Goal: Ask a question: Seek information or help from site administrators or community

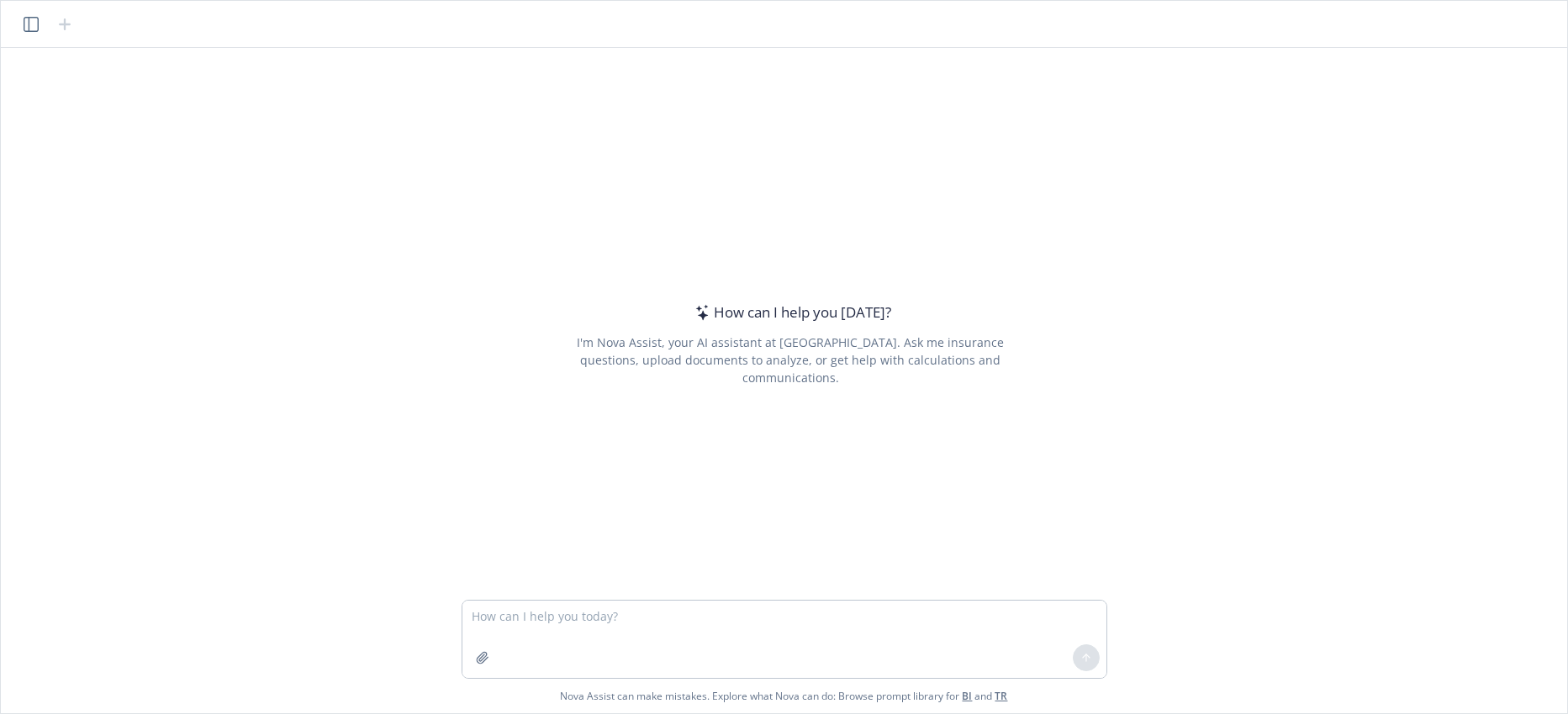
click at [481, 614] on textarea at bounding box center [784, 639] width 644 height 77
click at [523, 612] on textarea "What do plan sponsors need to know about" at bounding box center [784, 639] width 644 height 77
click at [780, 618] on textarea "What do retirement plan sponsors need to know about" at bounding box center [784, 639] width 644 height 77
type textarea "What do retirement plan sponsors need to know about Section 410b coverage testi…"
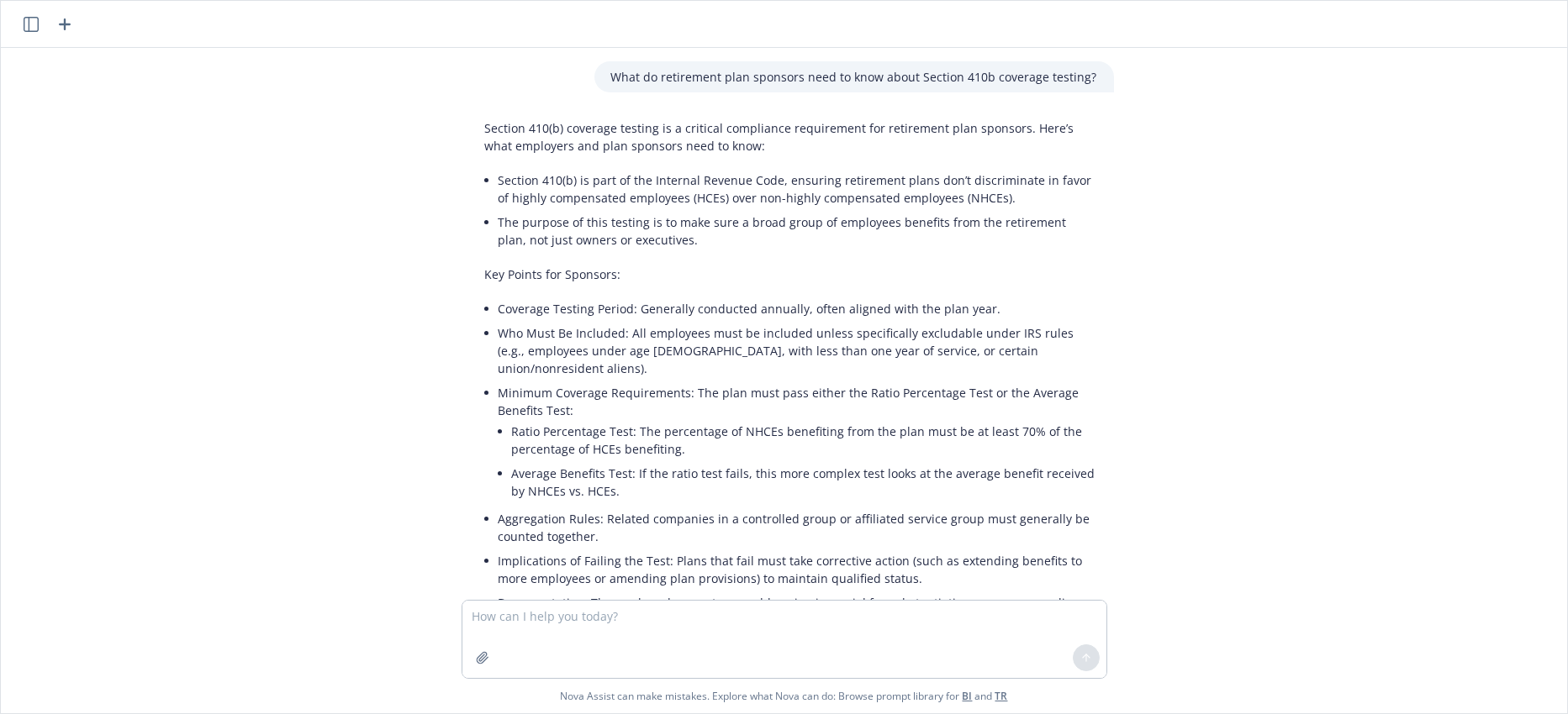
scroll to position [148, 0]
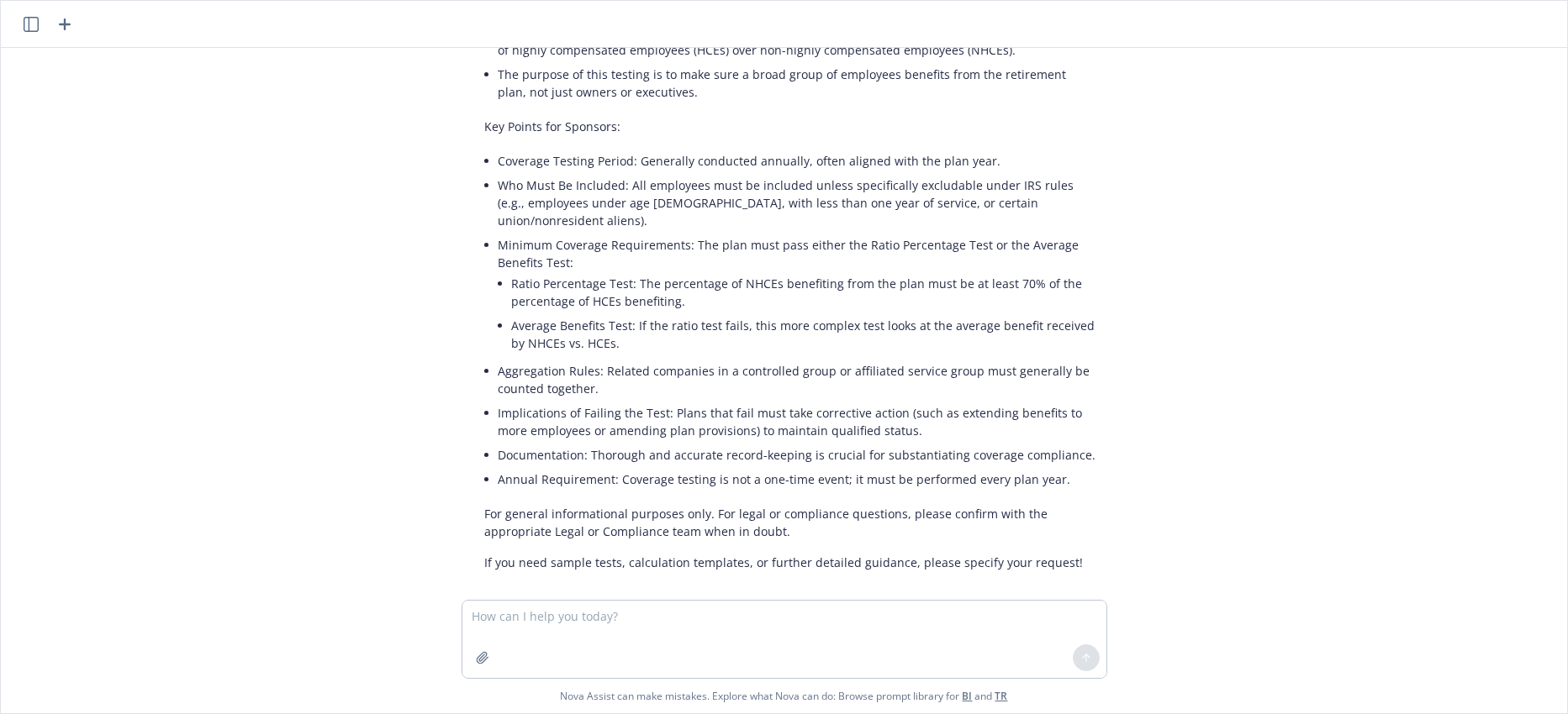
click at [1084, 467] on li "Annual Requirement: Coverage testing is not a one-time event; it must be perfor…" at bounding box center [798, 480] width 599 height 25
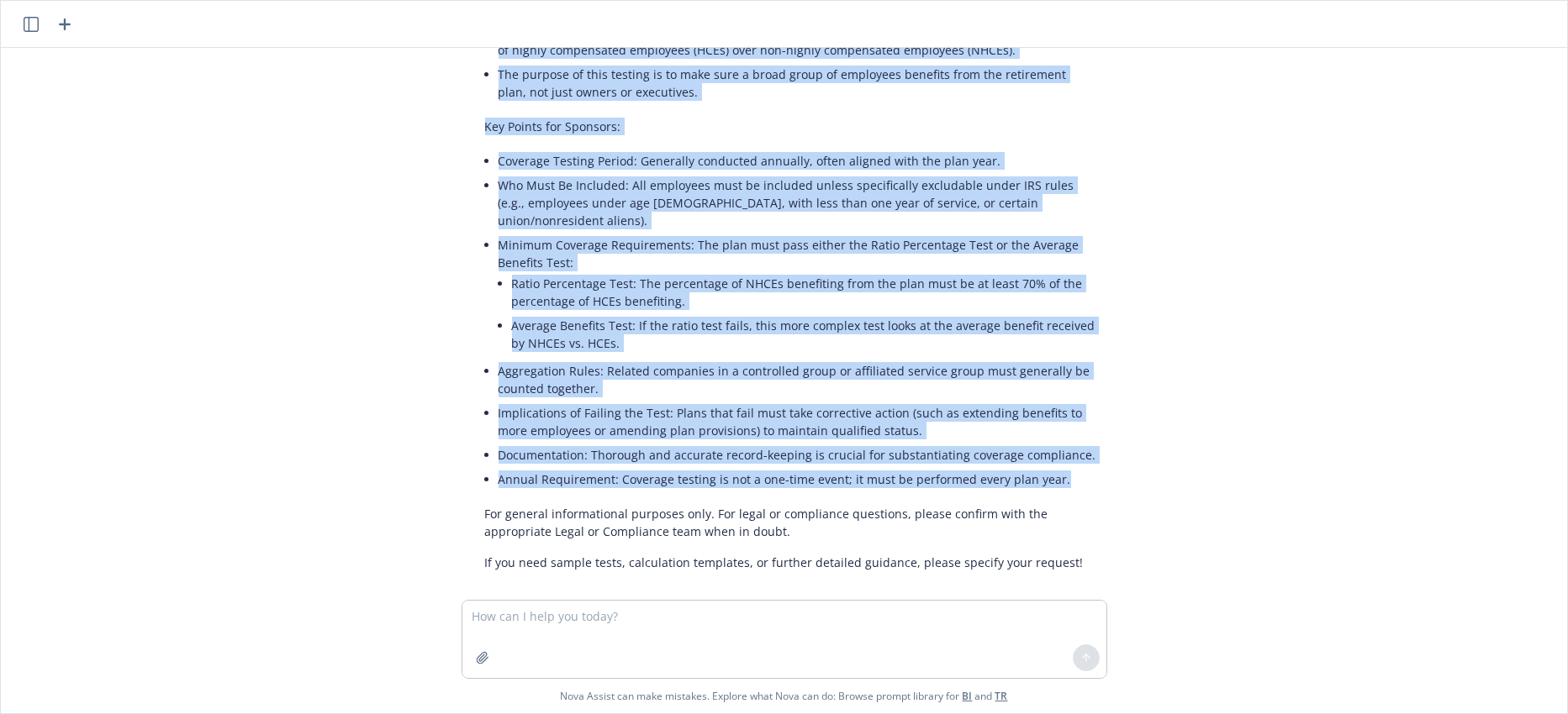
scroll to position [0, 0]
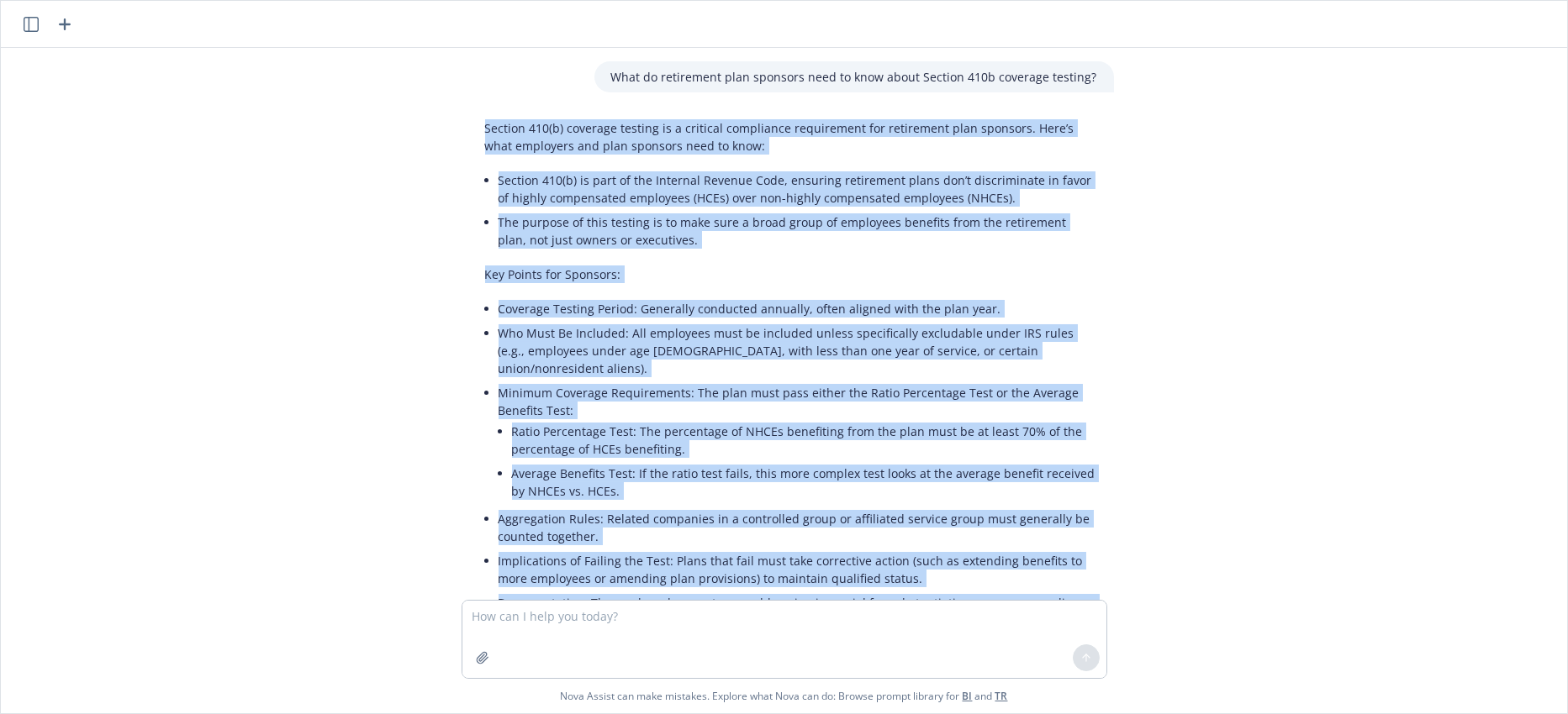
drag, startPoint x: 1048, startPoint y: 459, endPoint x: 444, endPoint y: 128, distance: 688.8
click at [444, 128] on div "What do retirement plan sponsors need to know about Section 410b coverage testi…" at bounding box center [784, 324] width 1552 height 552
copy div "Loremip 972(d) sitametc adipisc el s doeiusmo temporinci utlaboreetd mag aliqua…"
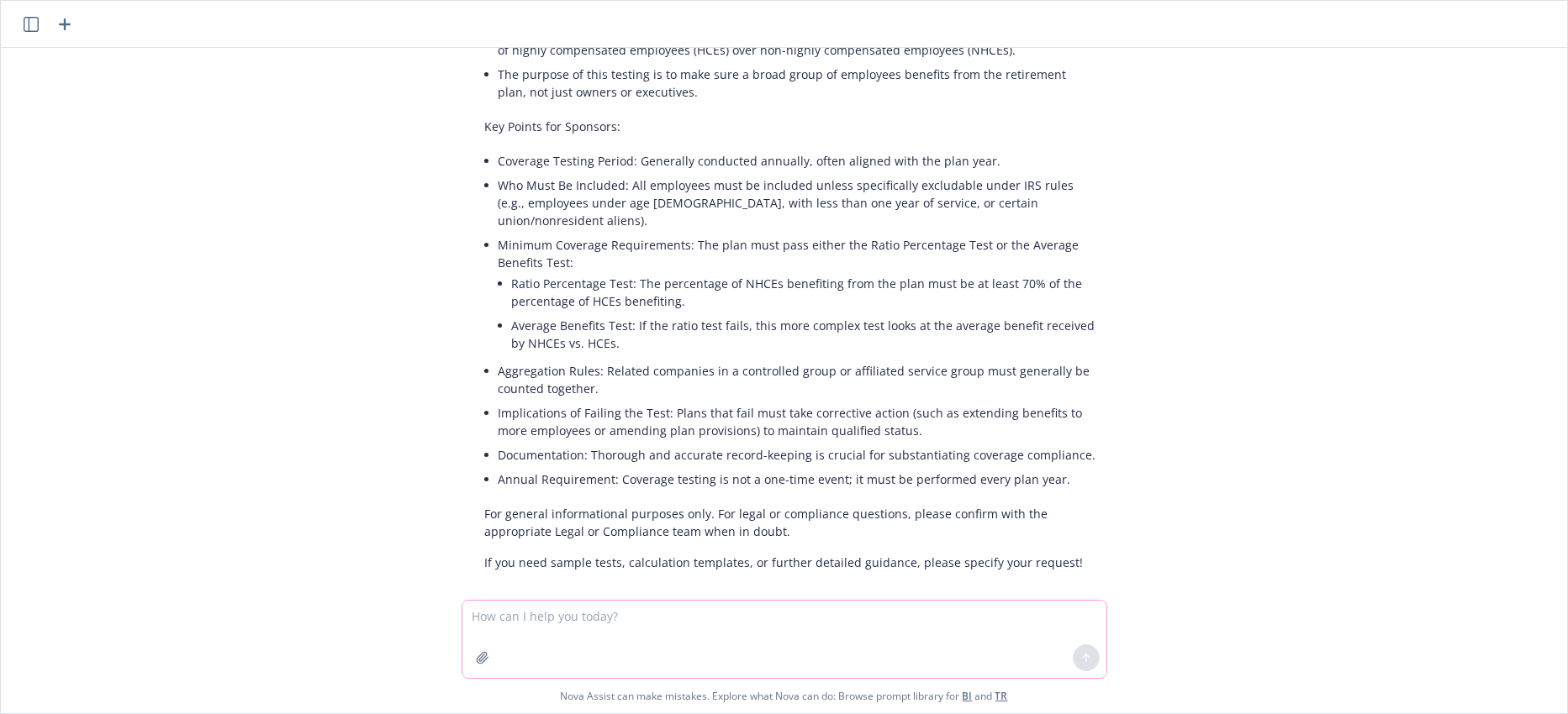
click at [627, 628] on textarea at bounding box center [784, 639] width 644 height 77
type textarea "What would be a catchy titled for a blog on coverage testing?"
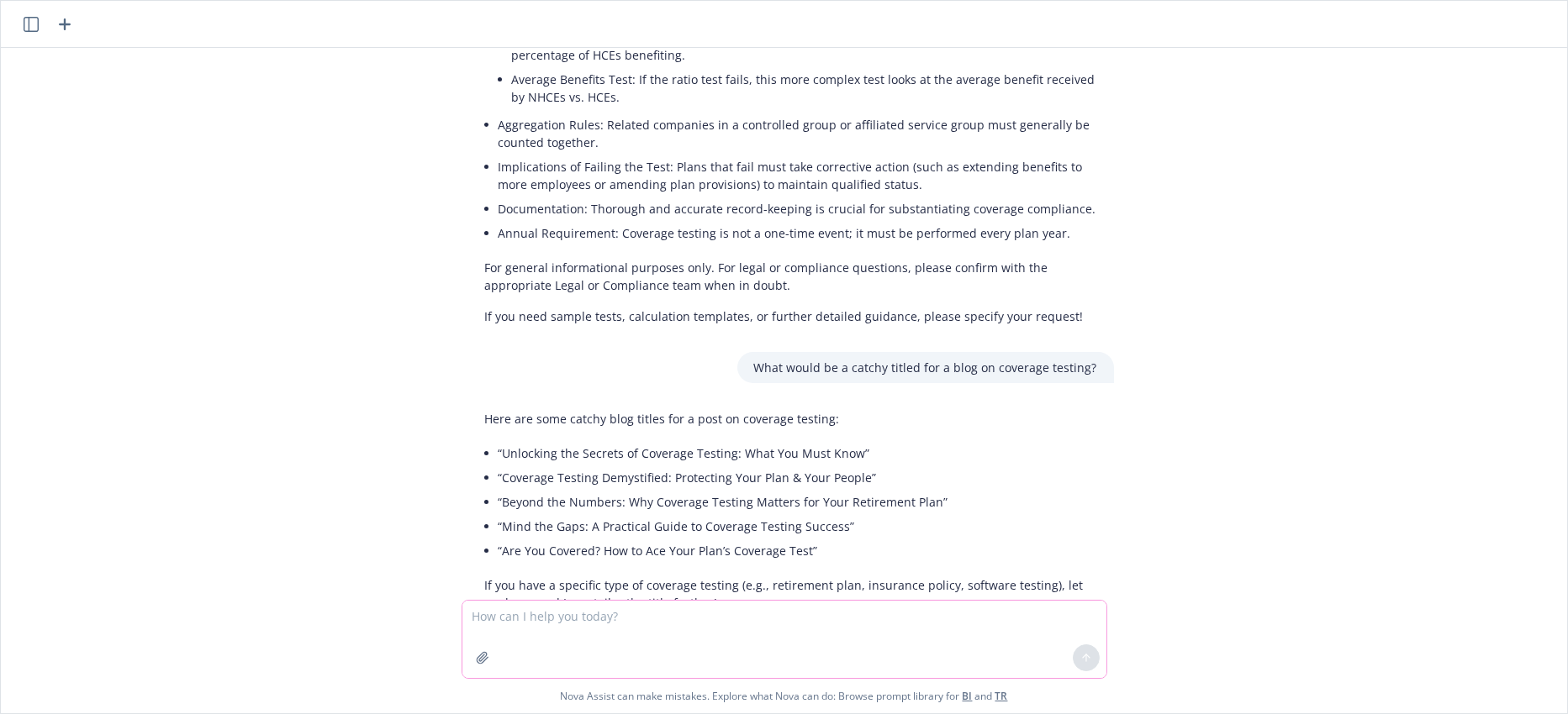
scroll to position [434, 0]
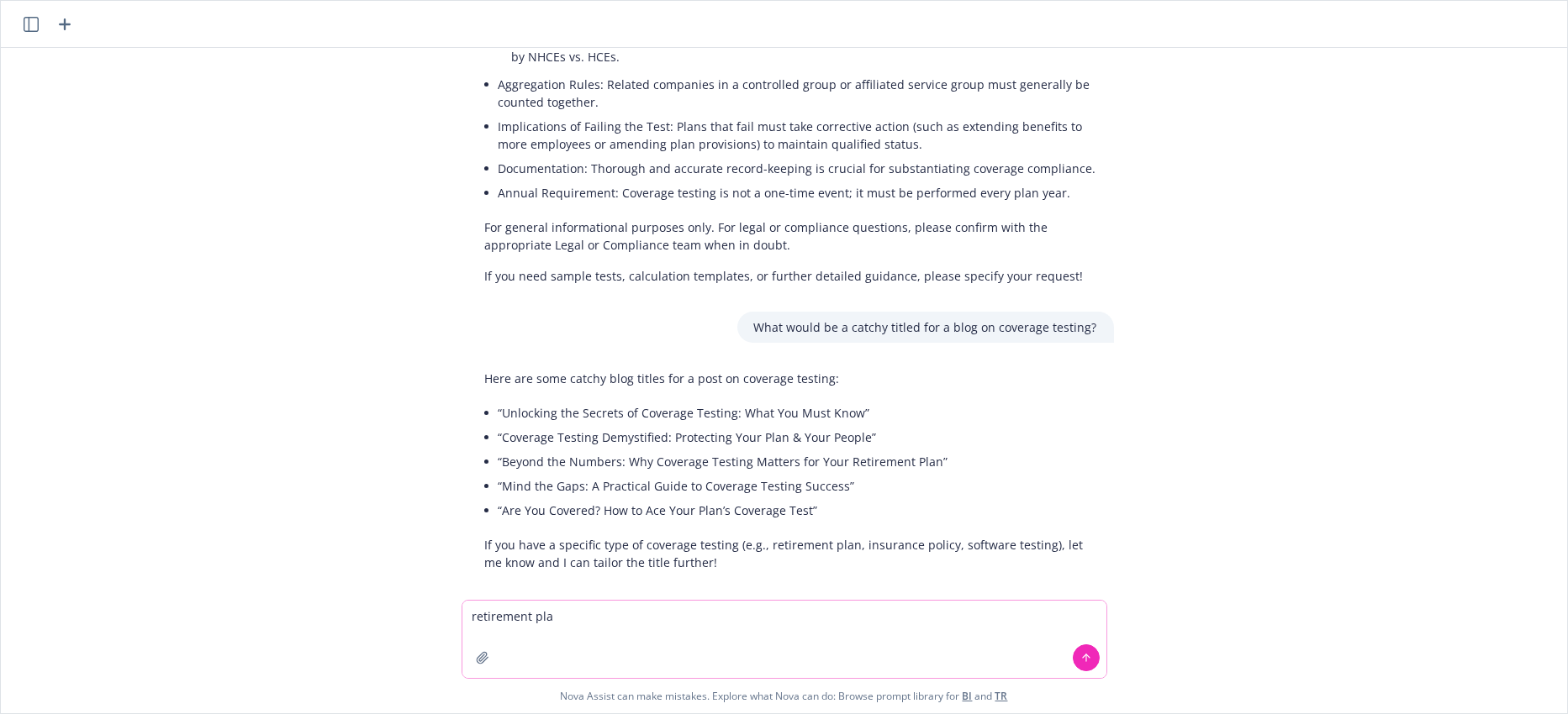
type textarea "retirement plan"
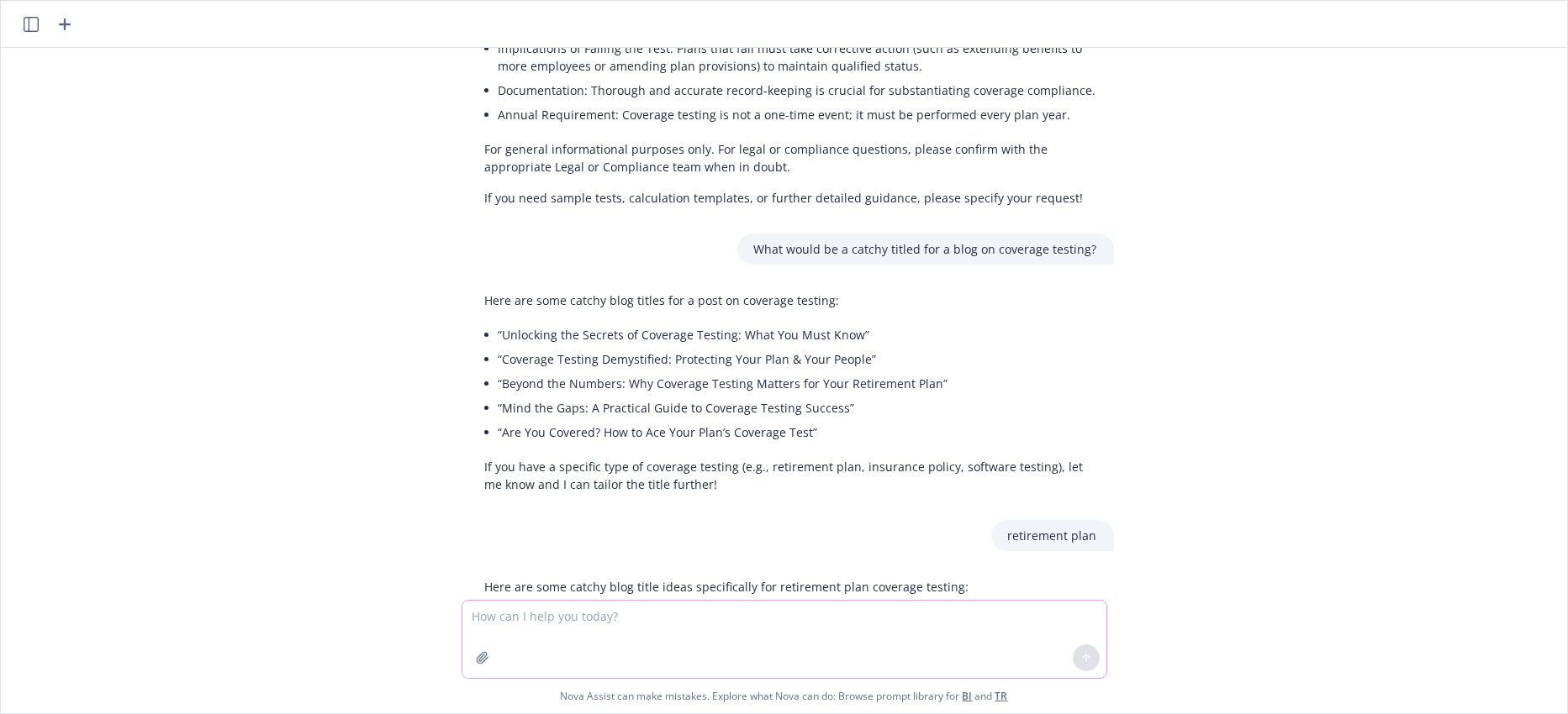
scroll to position [703, 0]
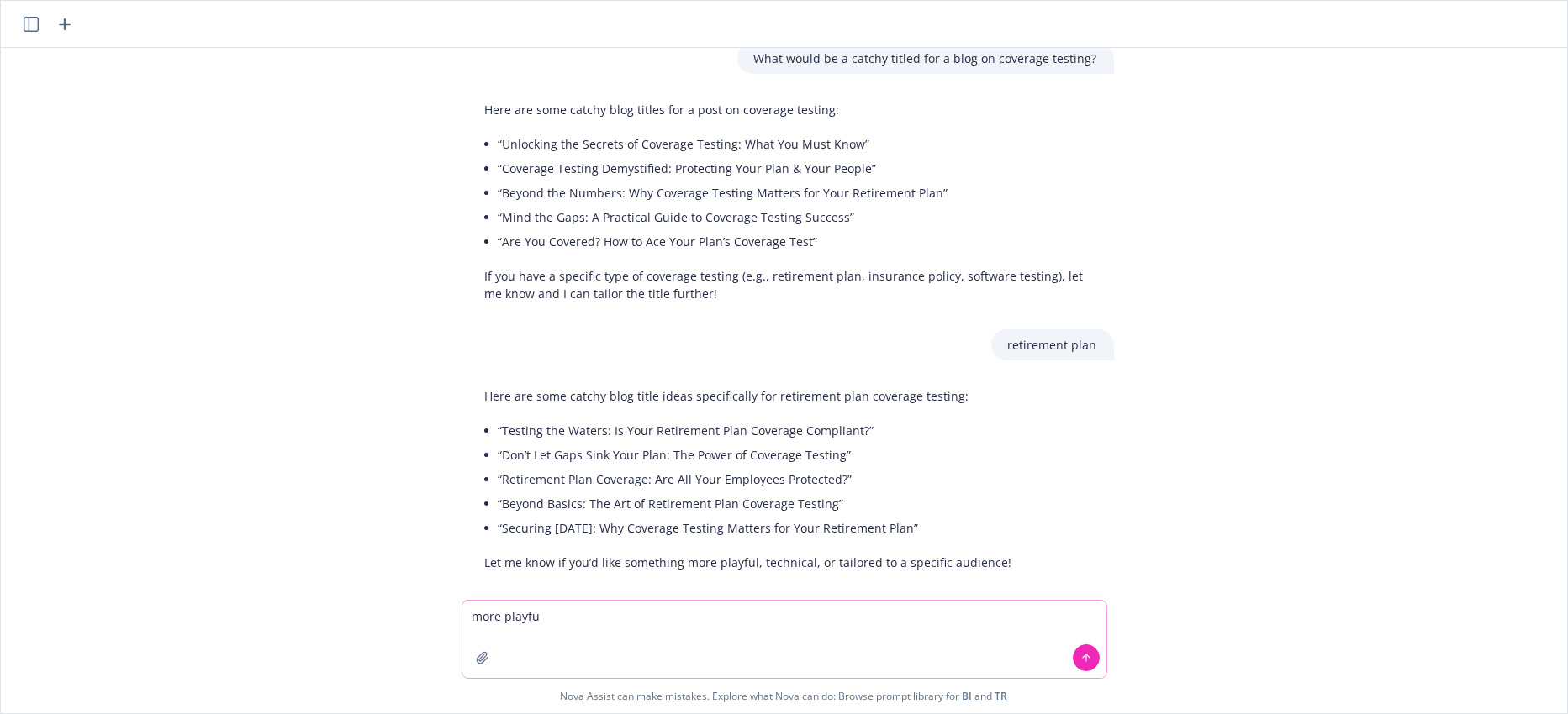
type textarea "more playful"
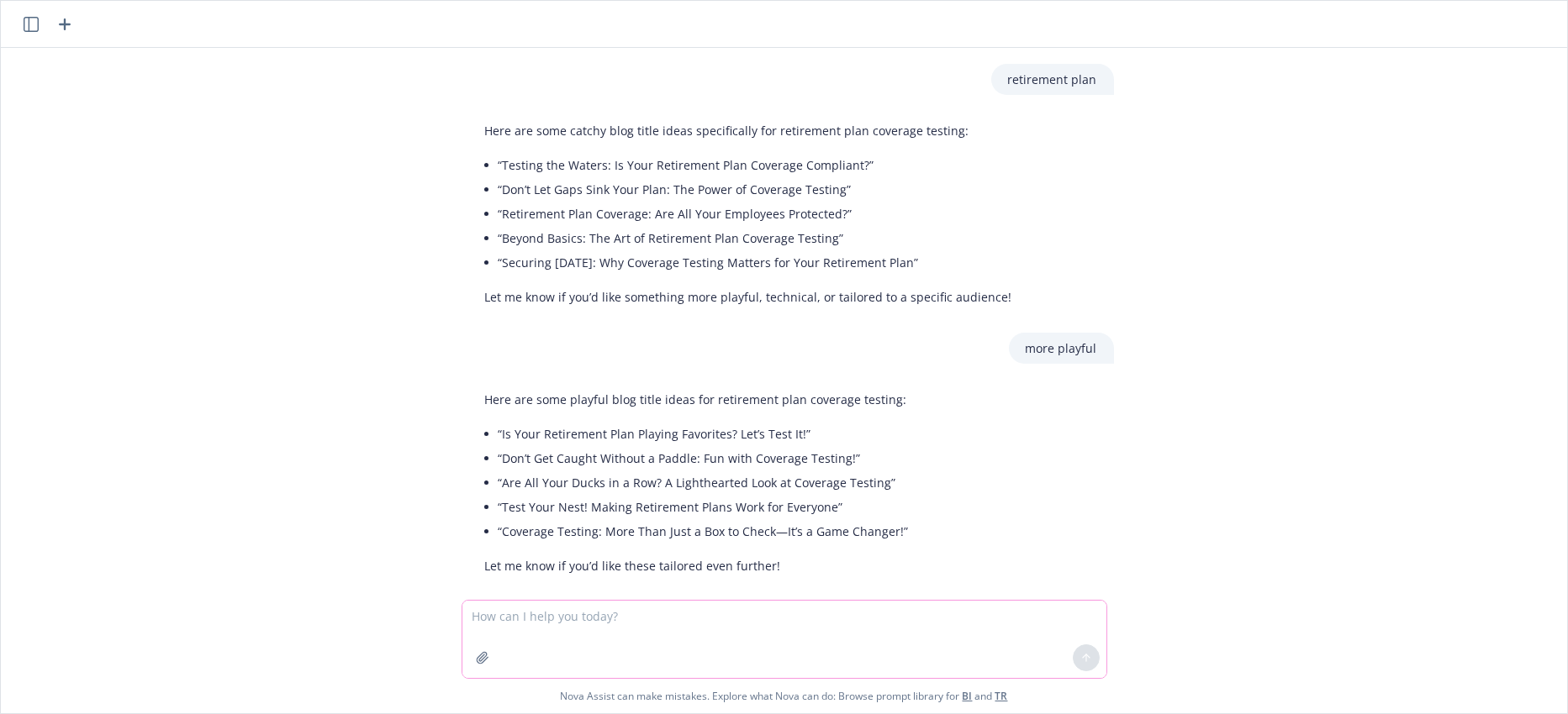
scroll to position [971, 0]
